Goal: Obtain resource: Obtain resource

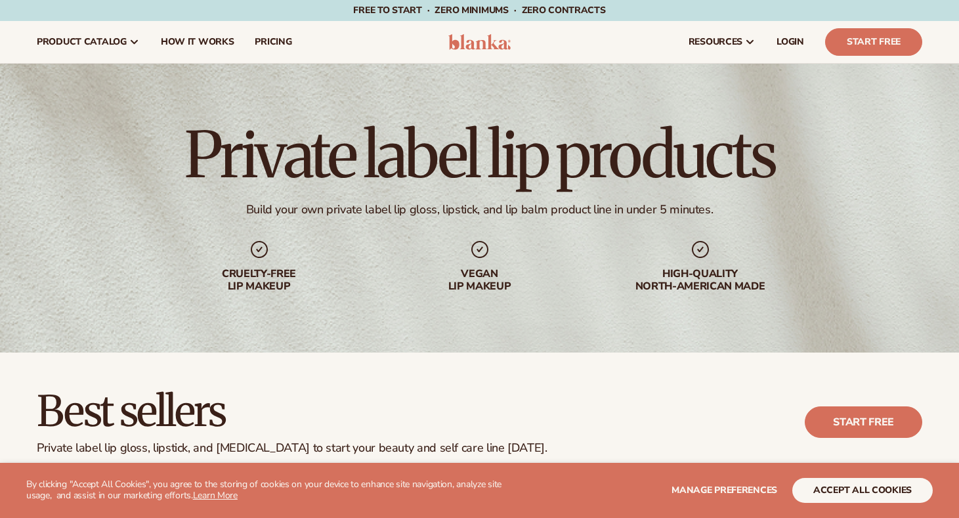
scroll to position [333, 0]
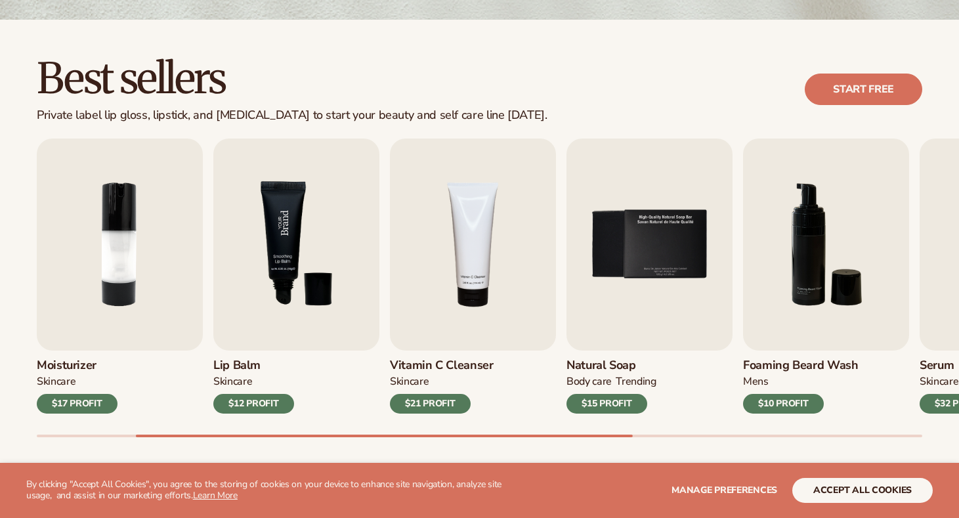
click at [276, 245] on img "3 / 9" at bounding box center [296, 244] width 166 height 212
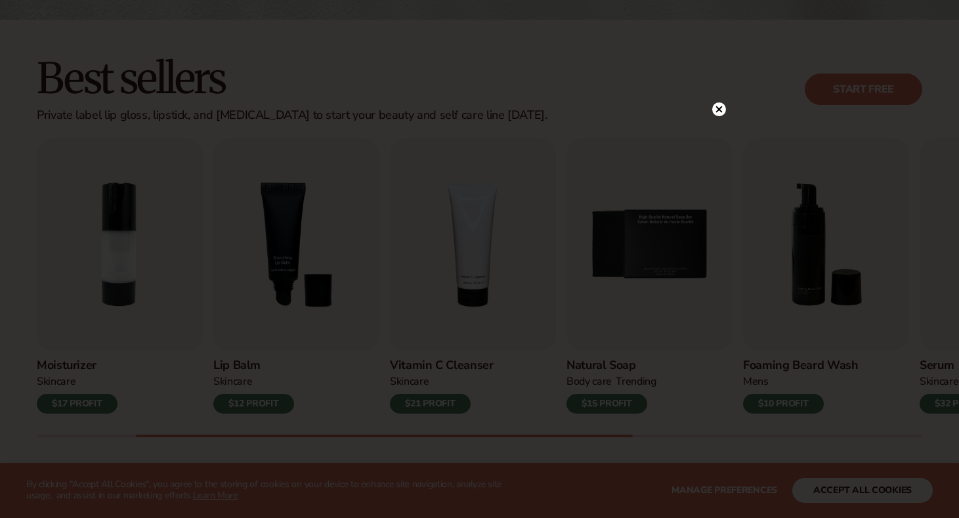
click at [719, 114] on circle at bounding box center [719, 109] width 14 height 14
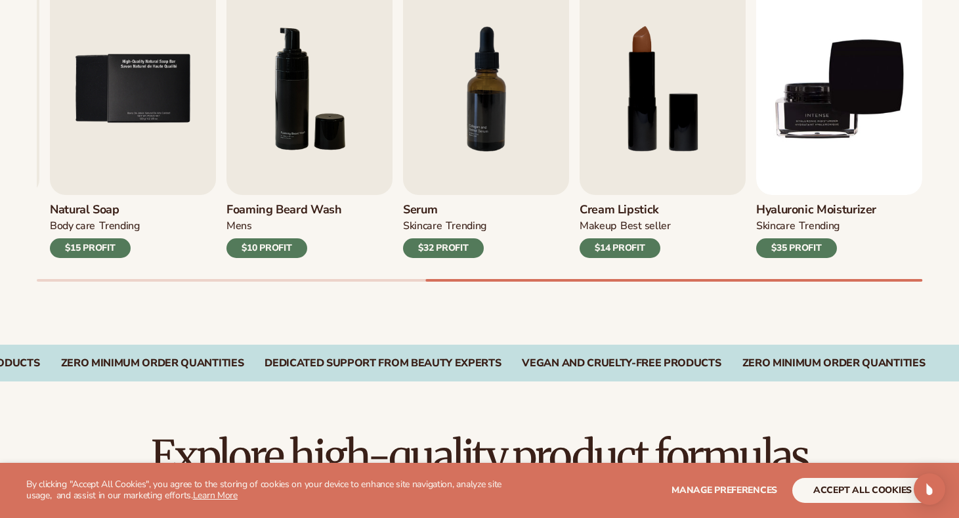
scroll to position [517, 0]
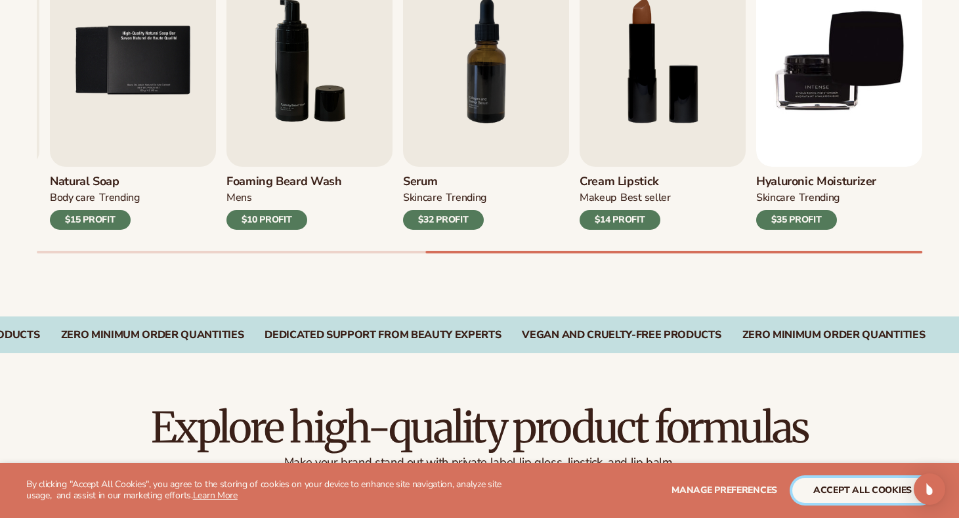
click at [887, 487] on button "accept all cookies" at bounding box center [862, 490] width 140 height 25
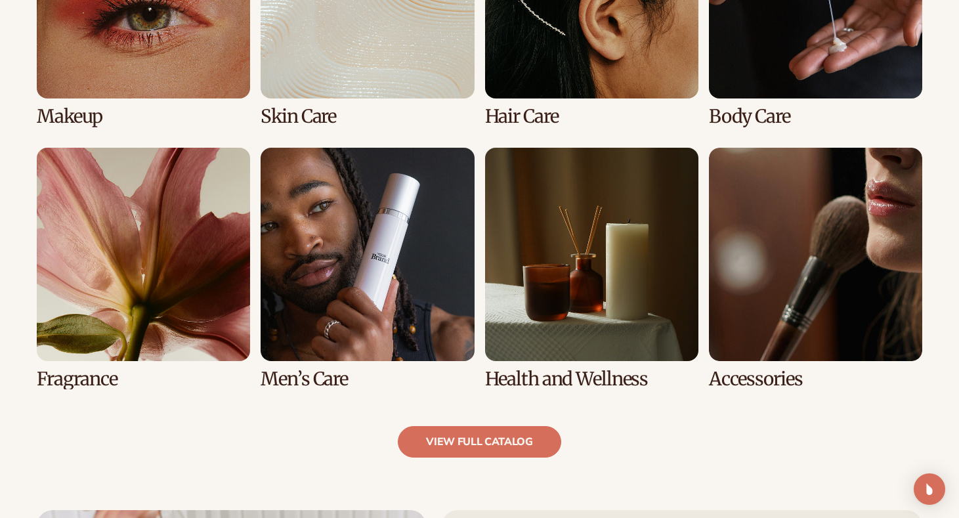
scroll to position [1130, 0]
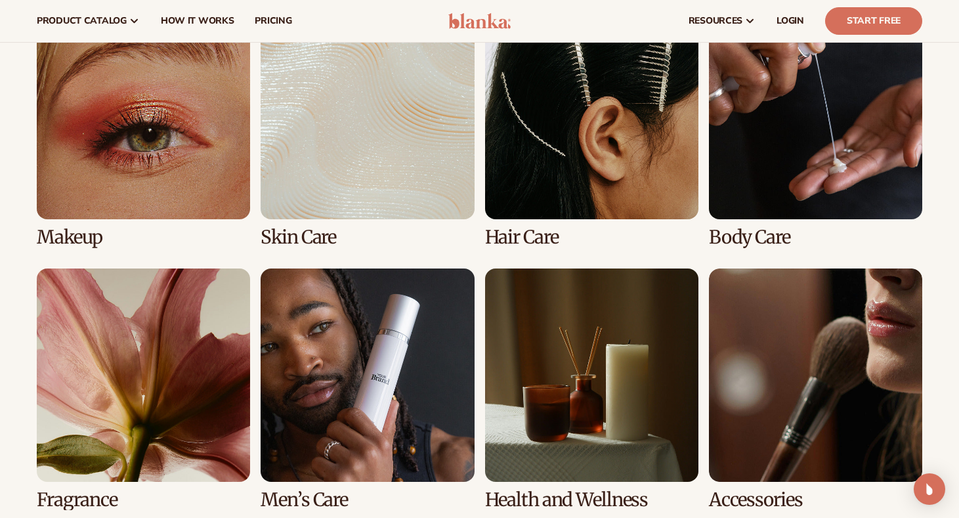
scroll to position [998, 0]
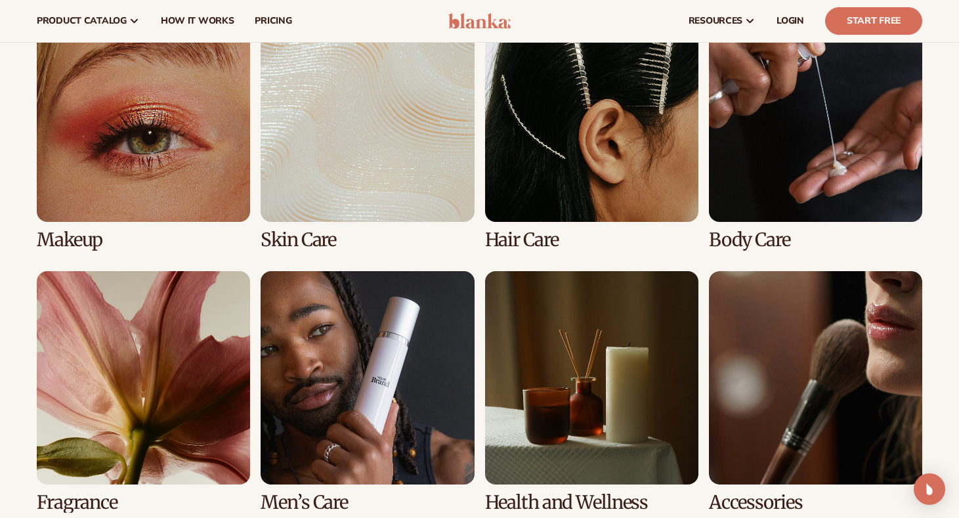
click at [349, 118] on link "2 / 8" at bounding box center [367, 130] width 213 height 242
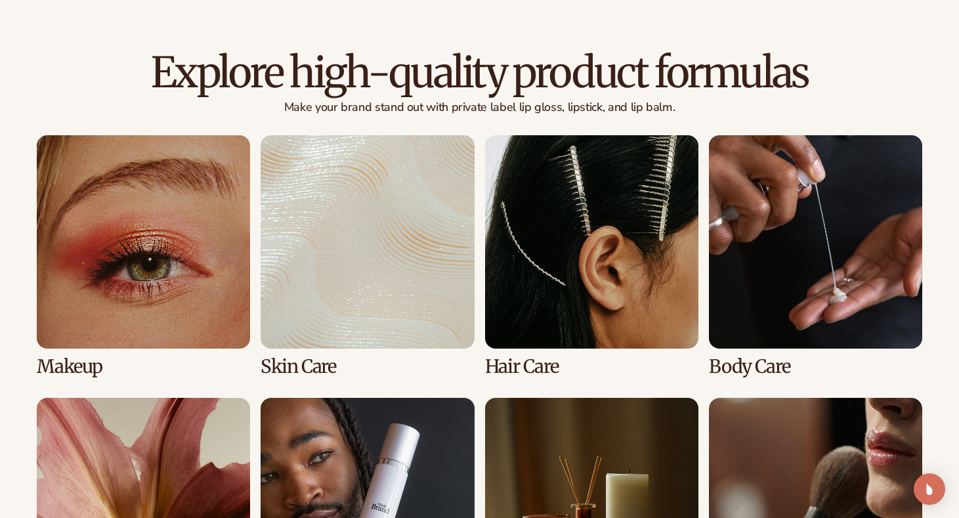
click at [368, 200] on link "2 / 8" at bounding box center [367, 256] width 213 height 242
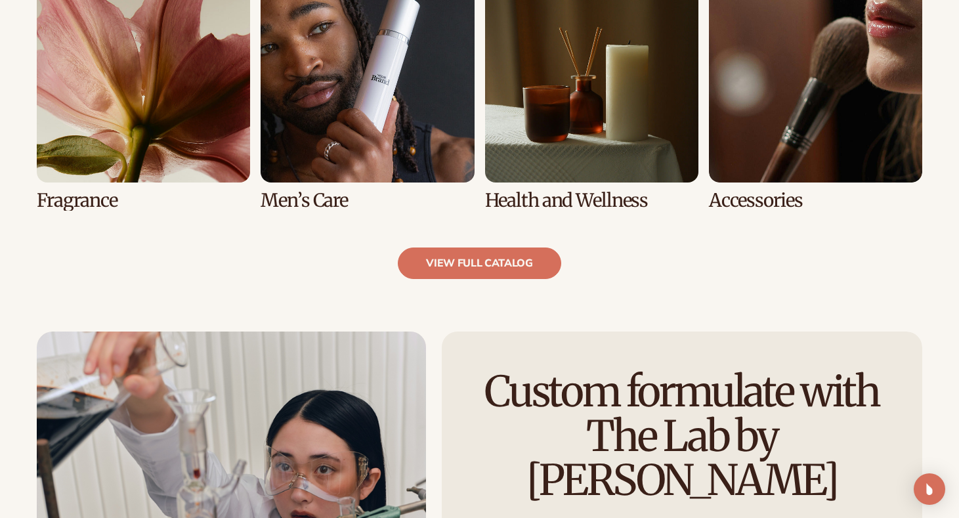
scroll to position [1391, 0]
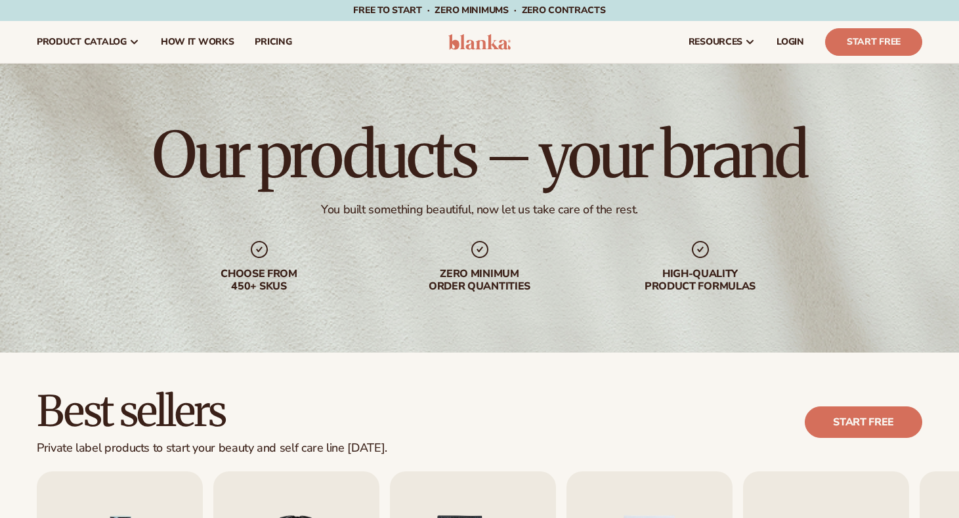
scroll to position [460, 0]
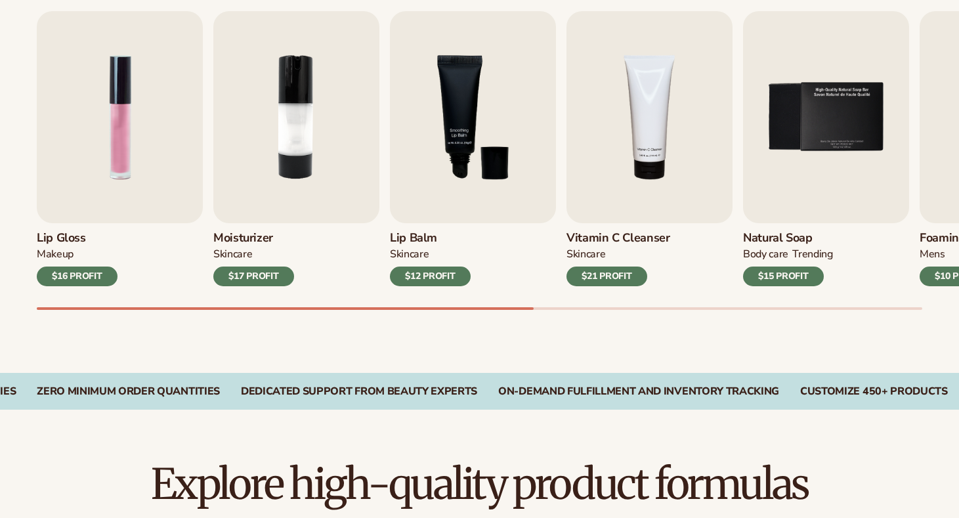
click at [419, 281] on div "$12 PROFIT" at bounding box center [430, 276] width 81 height 20
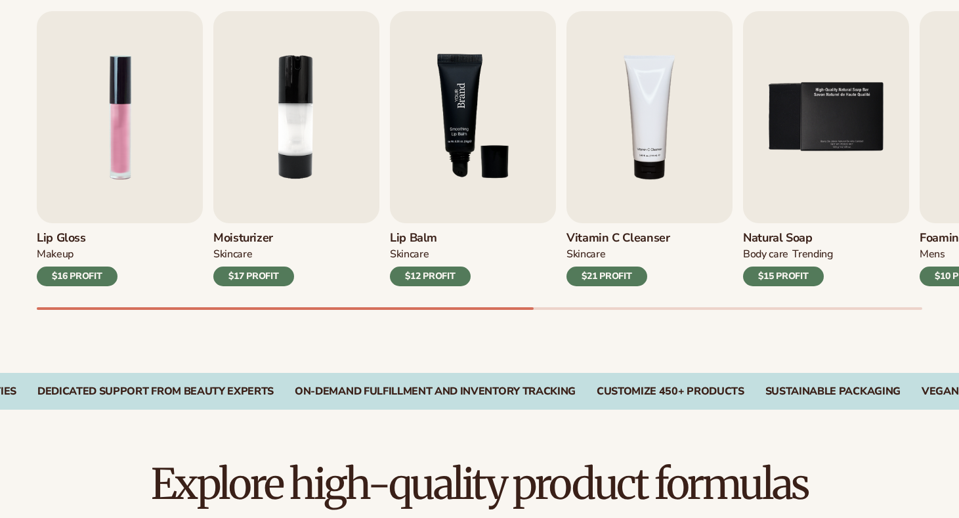
click at [459, 206] on img "3 / 9" at bounding box center [473, 117] width 166 height 212
click at [454, 159] on img "3 / 9" at bounding box center [473, 117] width 166 height 212
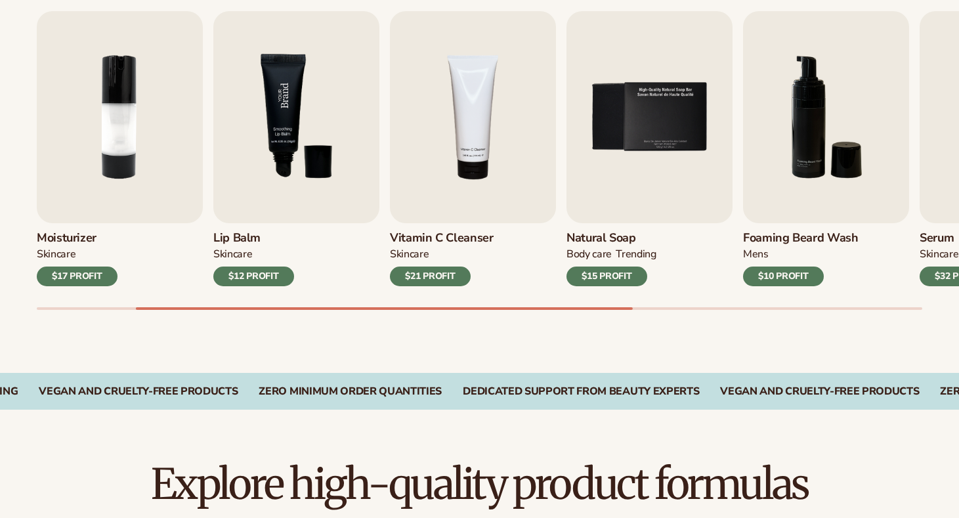
click at [304, 133] on img "3 / 9" at bounding box center [296, 117] width 166 height 212
click at [315, 157] on img "3 / 9" at bounding box center [296, 117] width 166 height 212
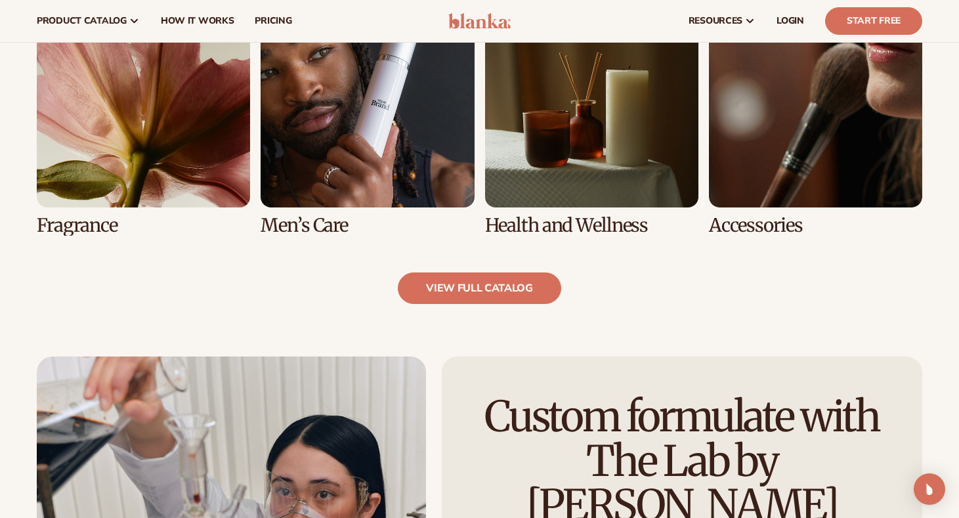
scroll to position [1171, 0]
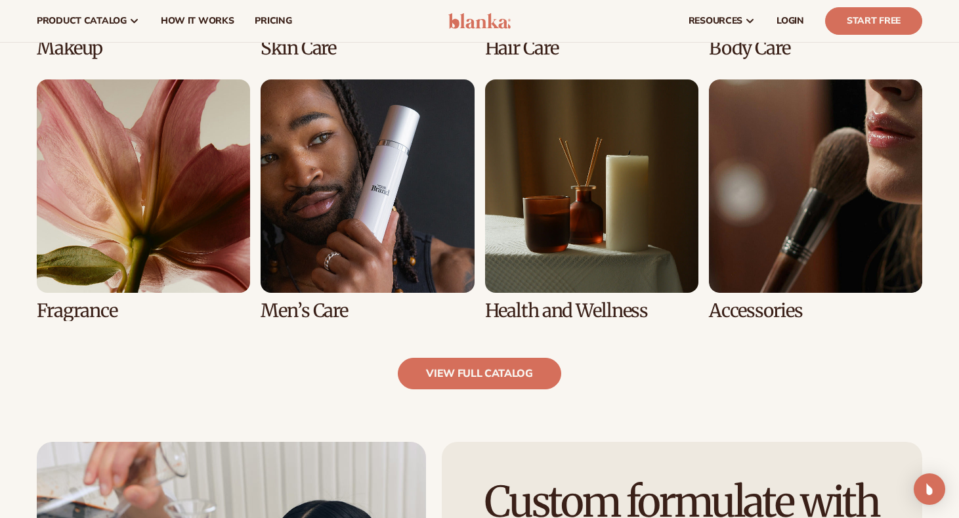
click at [567, 234] on link "7 / 8" at bounding box center [591, 200] width 213 height 242
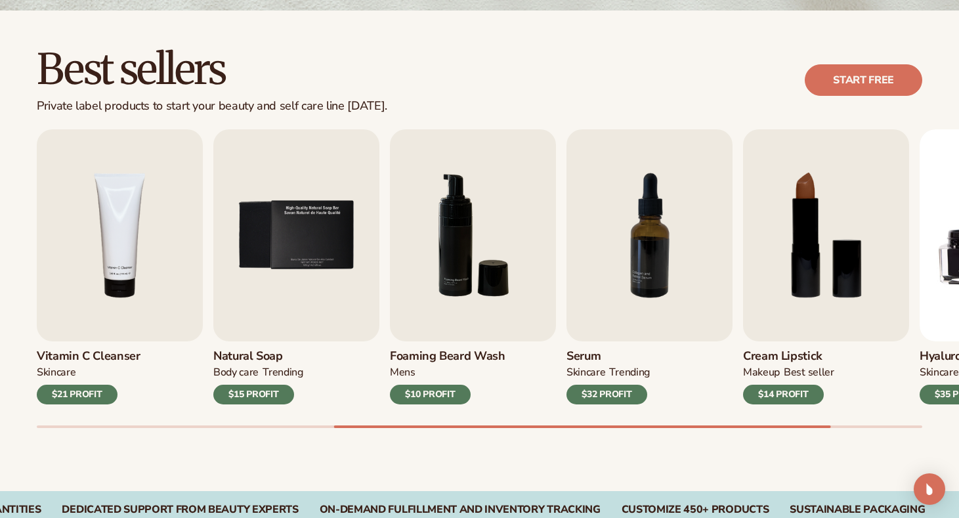
scroll to position [345, 0]
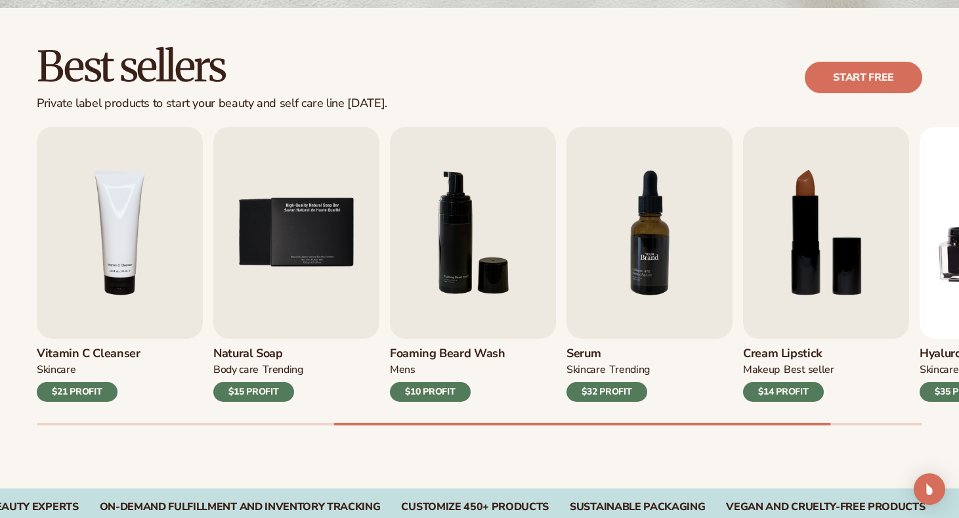
click at [650, 286] on img "7 / 9" at bounding box center [649, 233] width 166 height 212
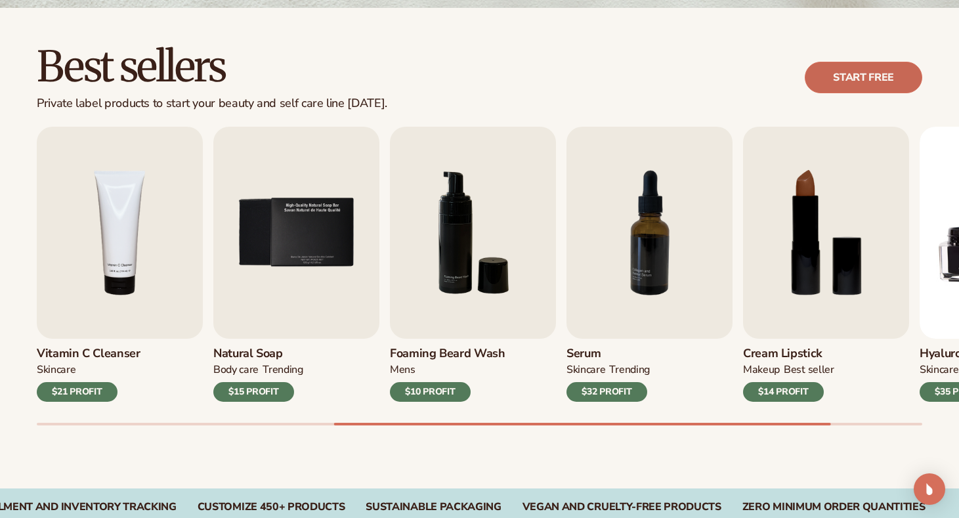
click at [855, 81] on link "Start free" at bounding box center [863, 78] width 117 height 32
